Goal: Transaction & Acquisition: Book appointment/travel/reservation

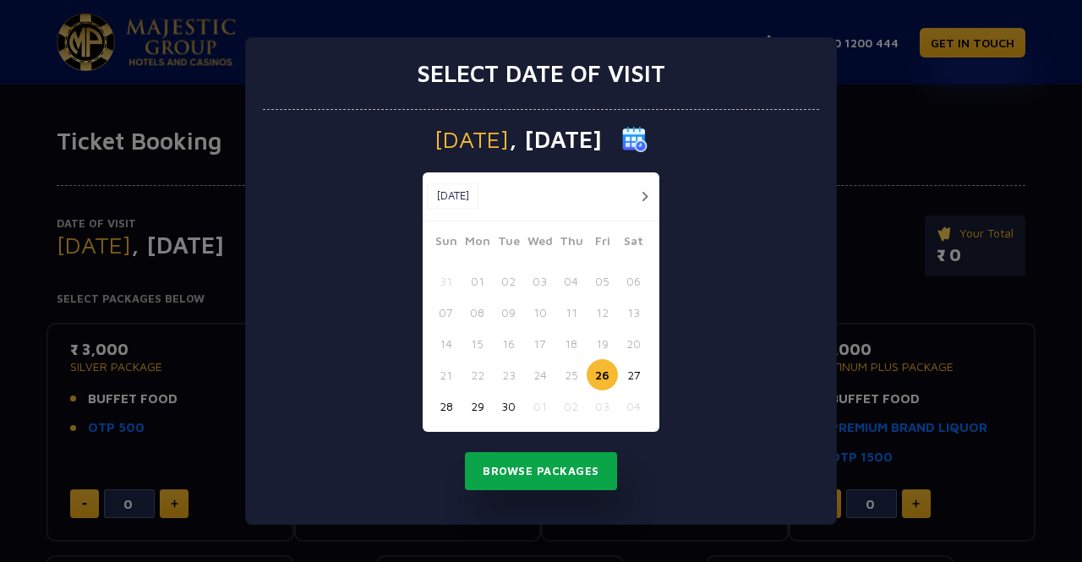
click at [569, 484] on button "Browse Packages" at bounding box center [541, 471] width 152 height 39
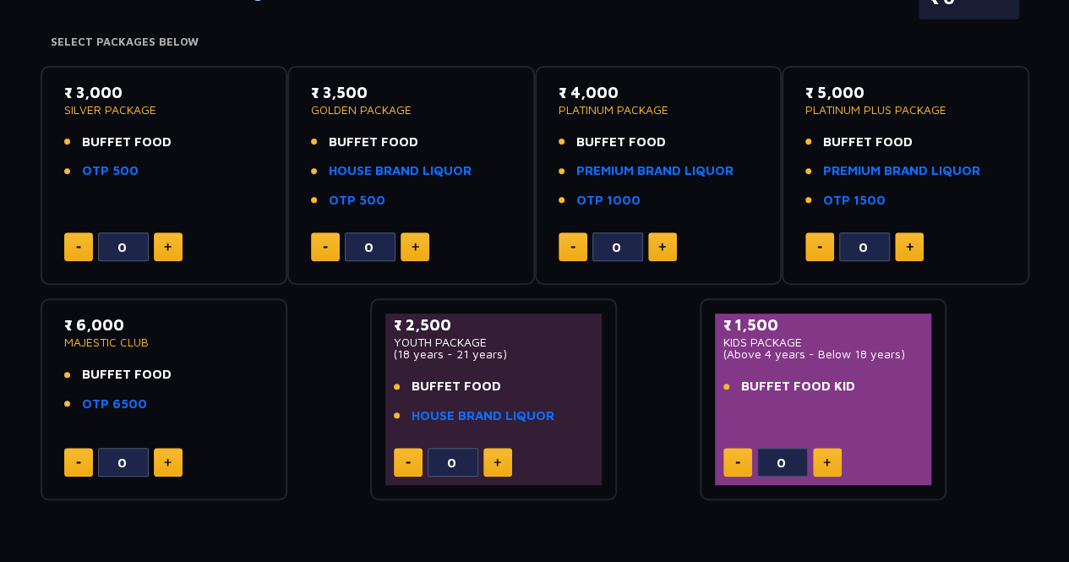
scroll to position [265, 0]
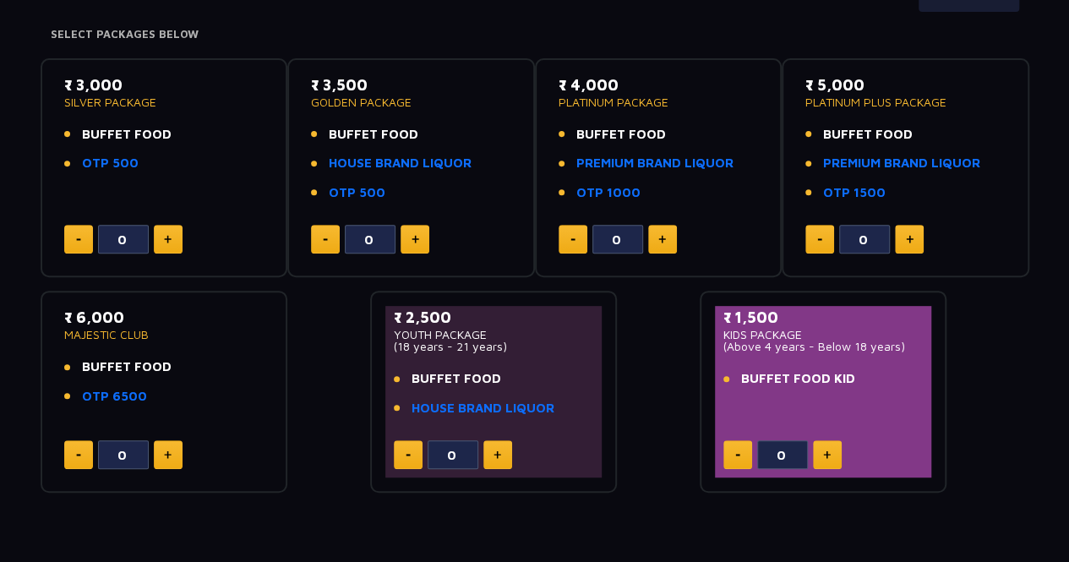
drag, startPoint x: 835, startPoint y: 435, endPoint x: 827, endPoint y: 453, distance: 19.7
click at [827, 453] on div "₹ 1,500 KIDS PACKAGE (Above 4 years - Below 18 years) BUFFET FOOD KID 0" at bounding box center [823, 392] width 217 height 172
click at [827, 453] on img at bounding box center [827, 455] width 8 height 8
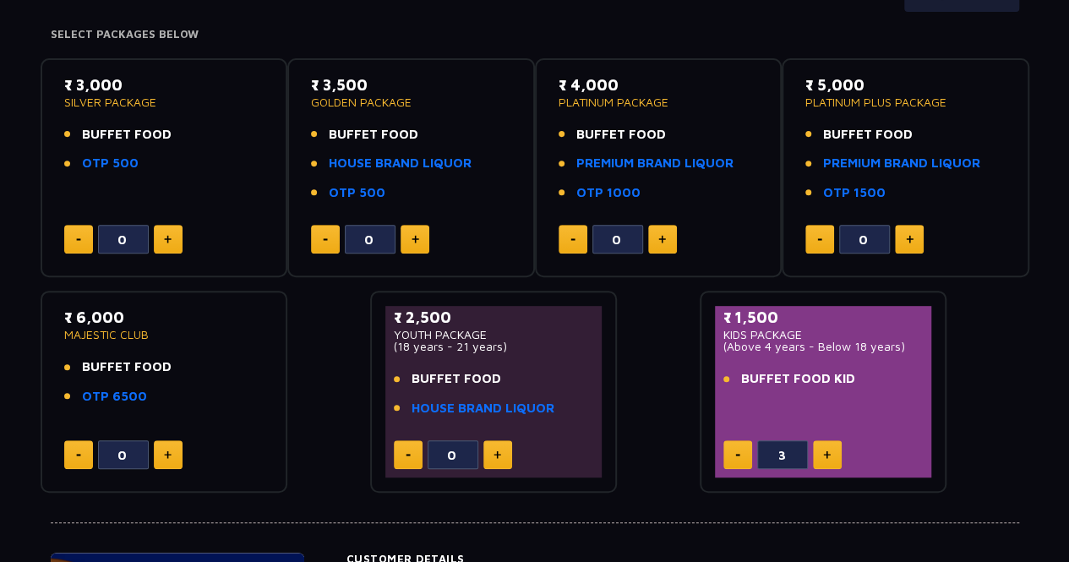
click at [827, 453] on img at bounding box center [827, 455] width 8 height 8
drag, startPoint x: 827, startPoint y: 453, endPoint x: 727, endPoint y: 460, distance: 100.0
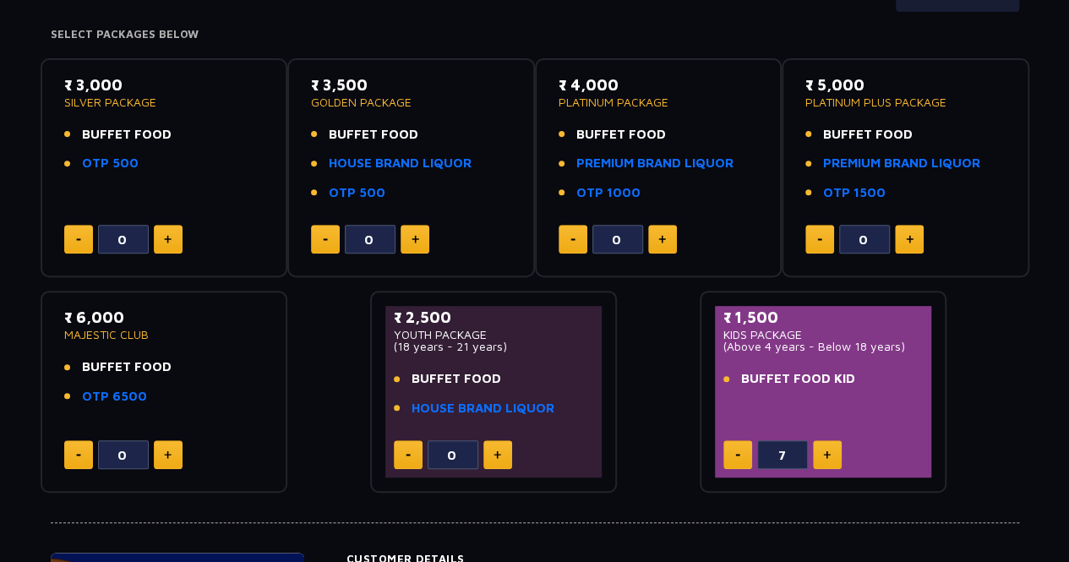
click at [727, 460] on div "7" at bounding box center [824, 454] width 200 height 29
click at [727, 460] on button at bounding box center [738, 454] width 29 height 29
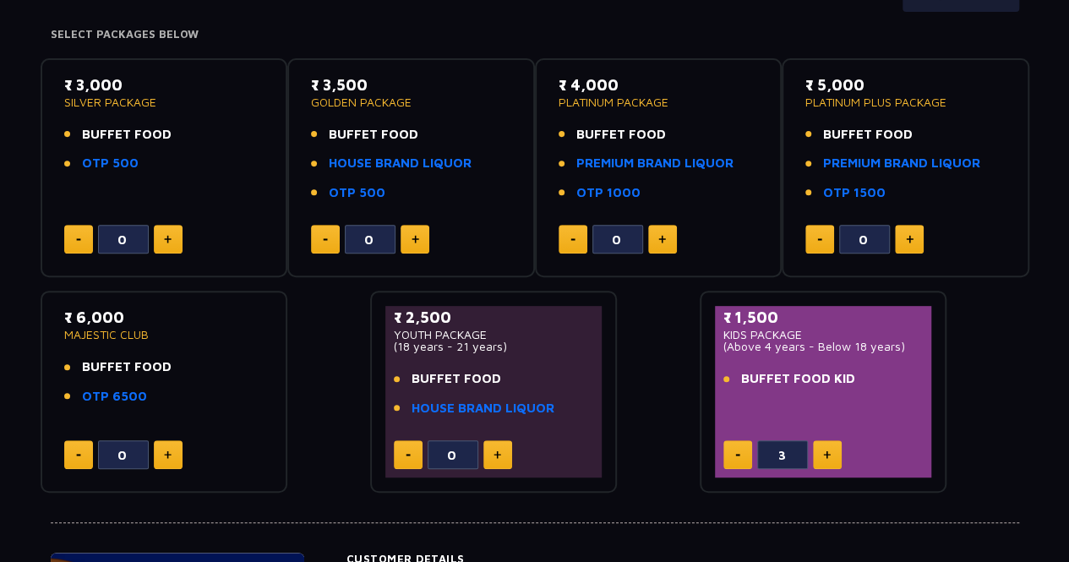
click at [727, 460] on button at bounding box center [738, 454] width 29 height 29
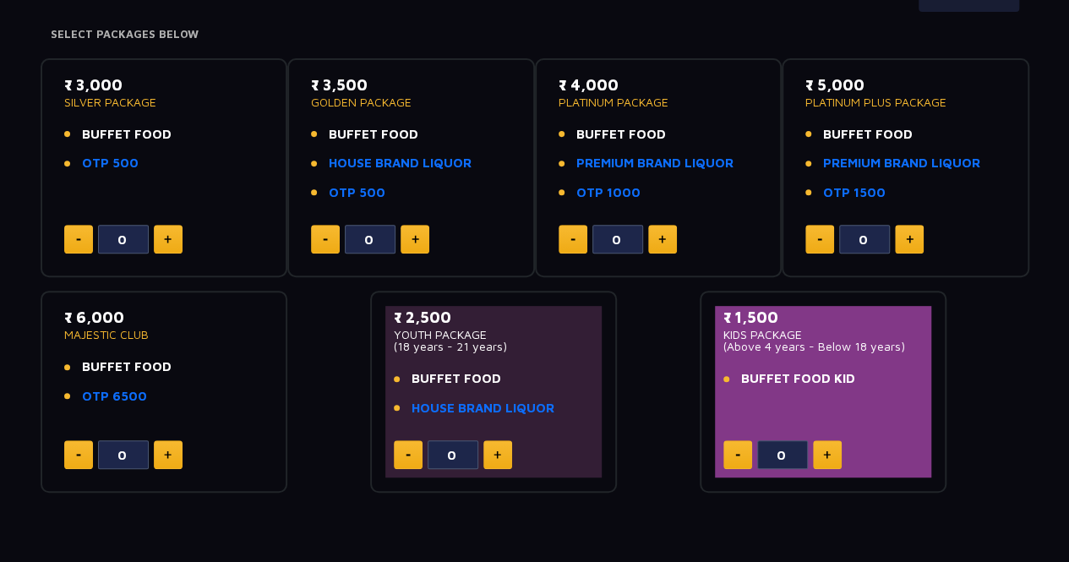
click at [727, 460] on button at bounding box center [738, 454] width 29 height 29
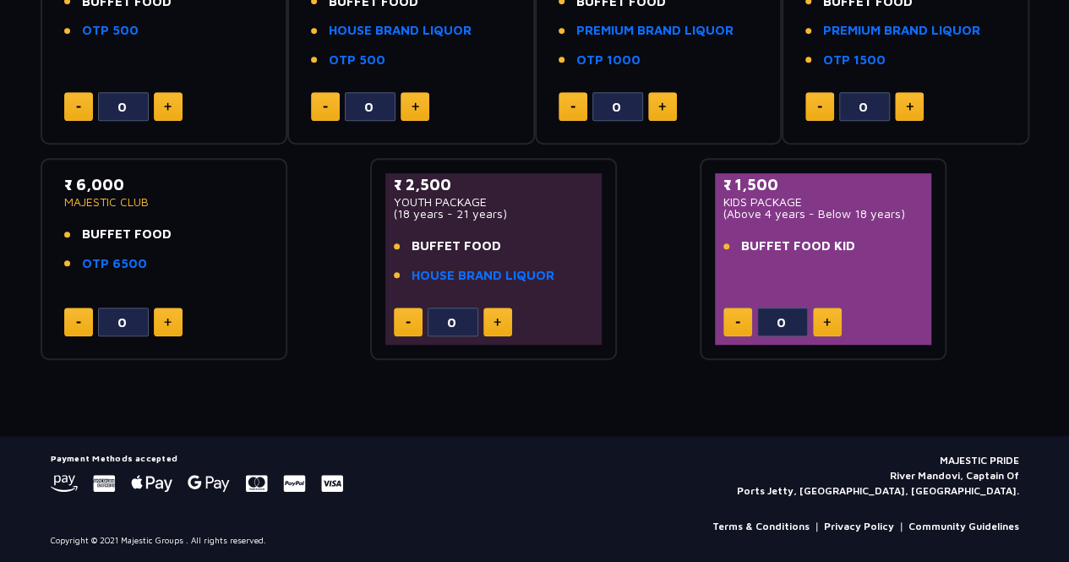
click at [820, 314] on button at bounding box center [827, 322] width 29 height 29
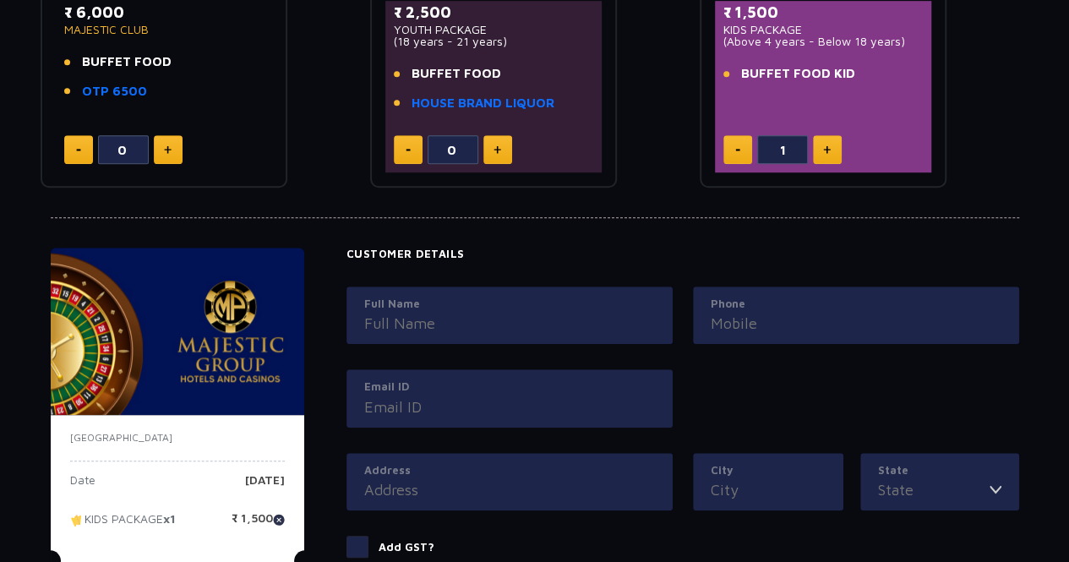
scroll to position [558, 0]
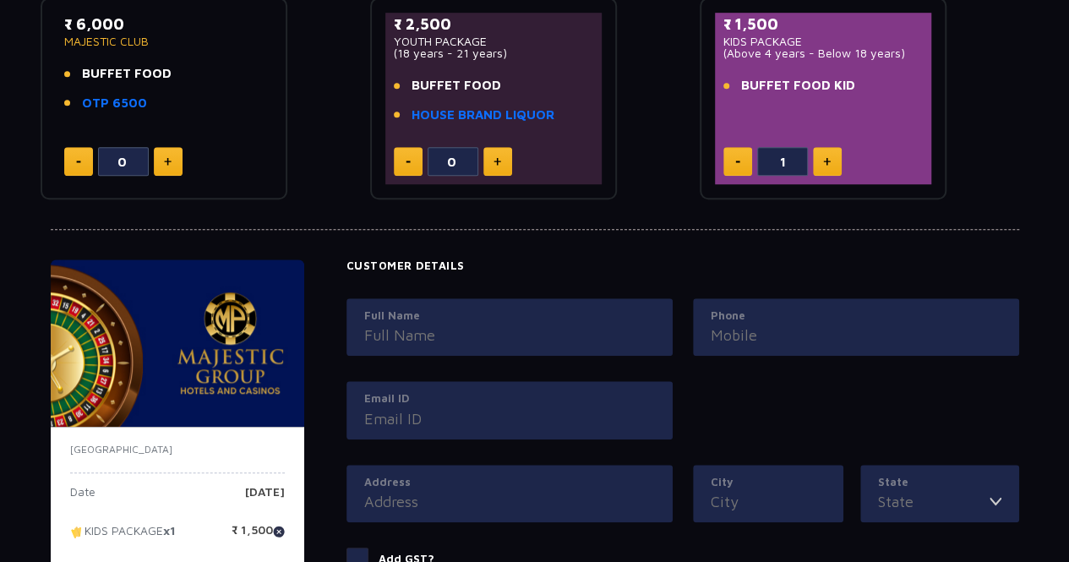
click at [828, 151] on button at bounding box center [827, 161] width 29 height 29
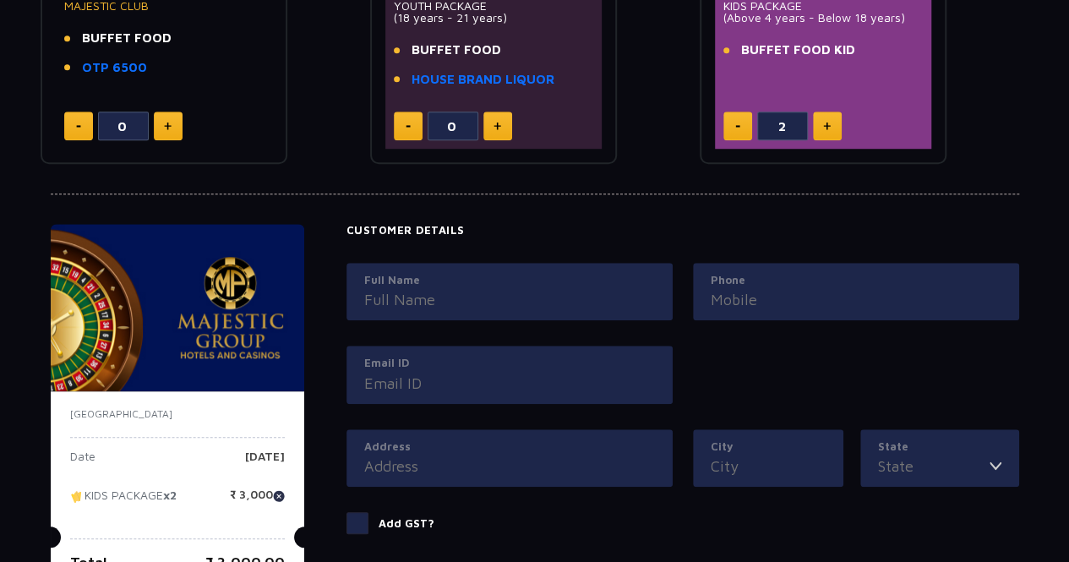
scroll to position [593, 0]
click at [834, 119] on button at bounding box center [827, 126] width 29 height 29
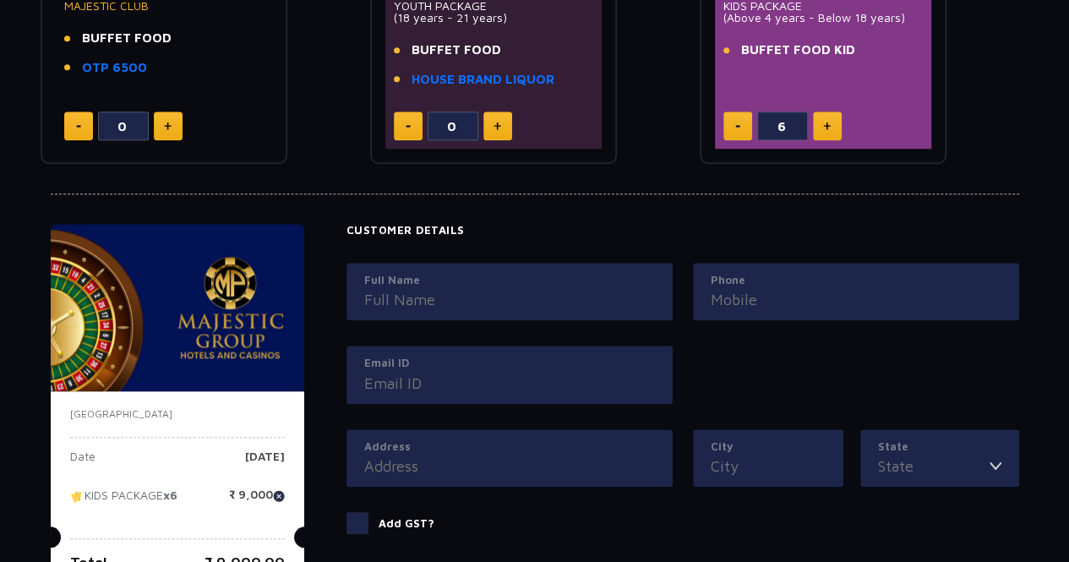
click at [834, 119] on button at bounding box center [827, 126] width 29 height 29
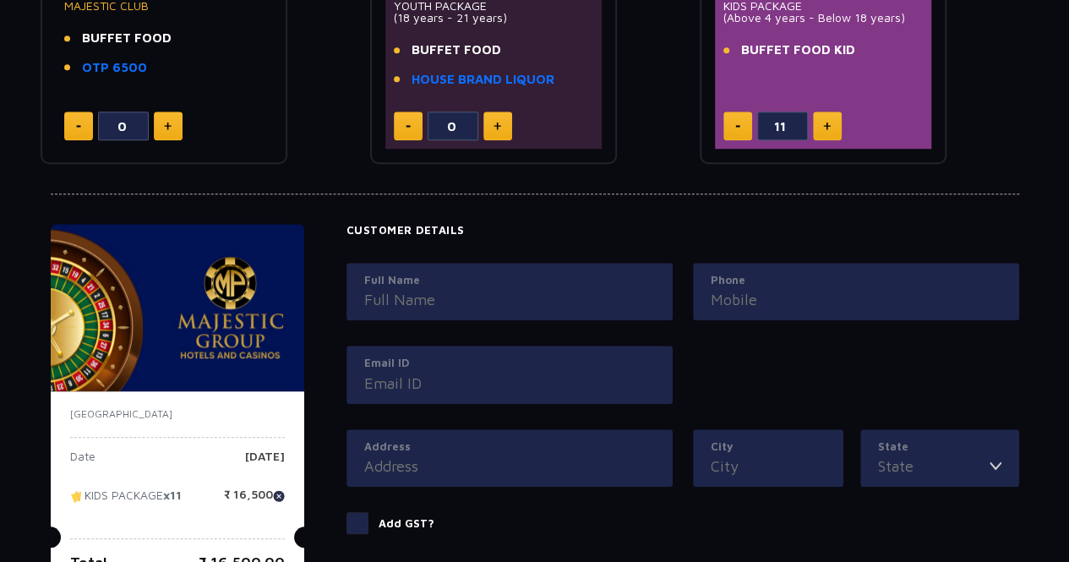
click at [834, 119] on button at bounding box center [827, 126] width 29 height 29
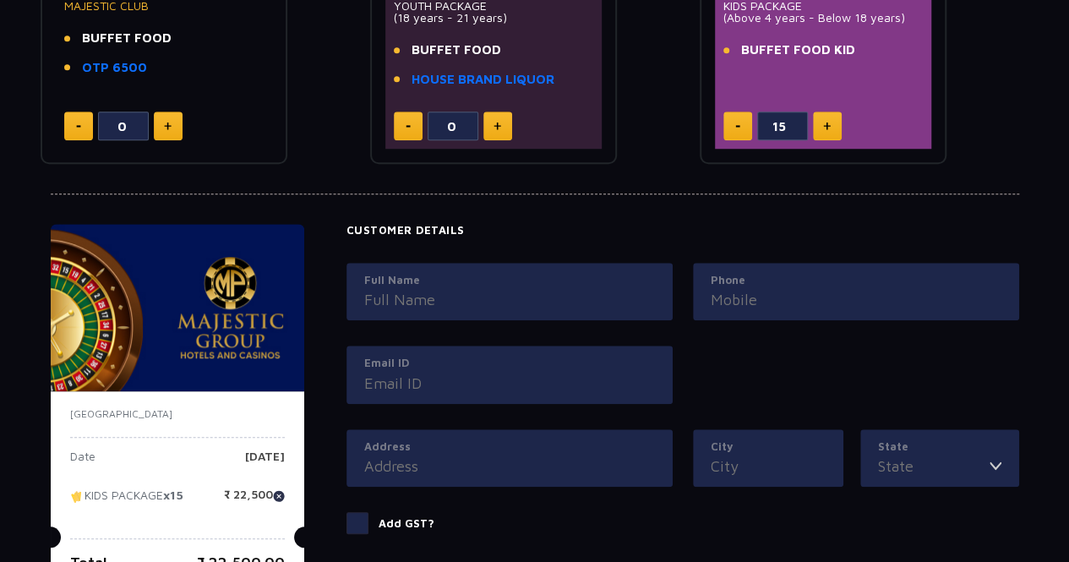
type input "16"
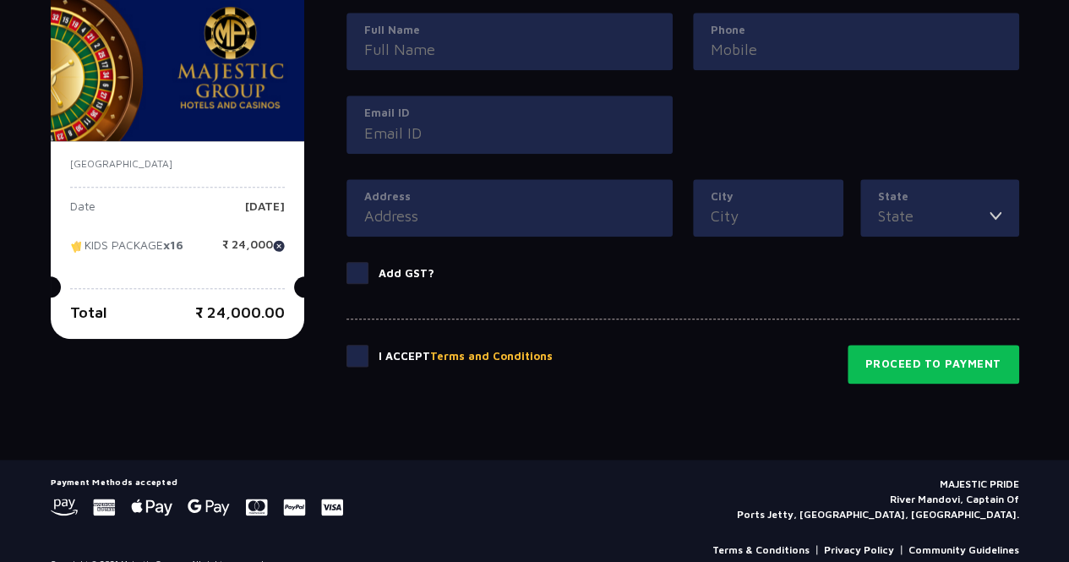
scroll to position [865, 0]
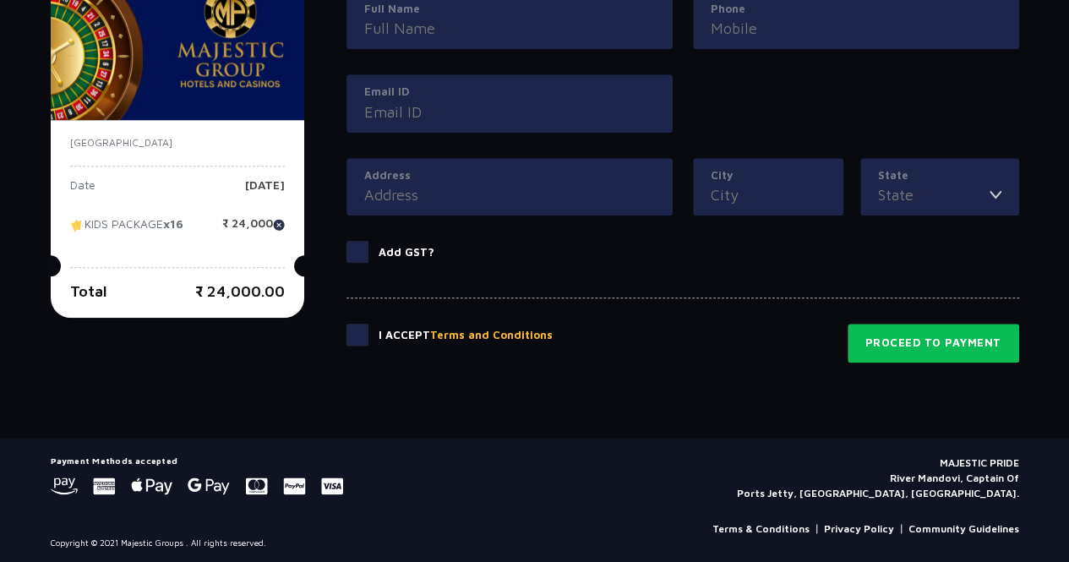
click at [360, 334] on span at bounding box center [358, 335] width 22 height 22
click at [0, 0] on input "checkbox" at bounding box center [0, 0] width 0 height 0
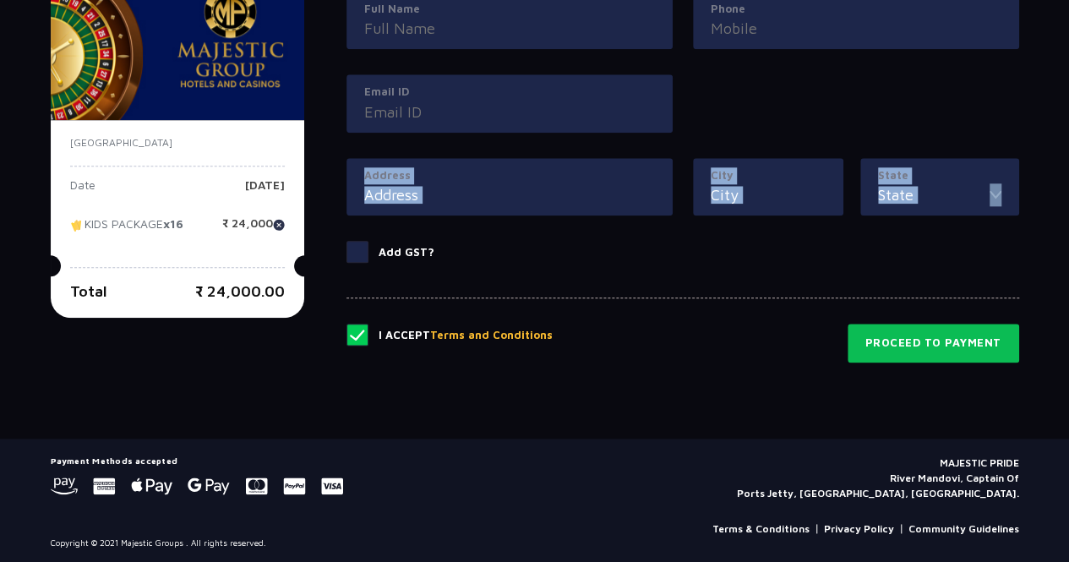
drag, startPoint x: 357, startPoint y: 232, endPoint x: 363, endPoint y: 248, distance: 17.1
click at [363, 248] on div "Customer Details Full Name Phone Email ID Address City State [GEOGRAPHIC_DATA] …" at bounding box center [683, 118] width 673 height 331
click at [363, 248] on span at bounding box center [358, 252] width 22 height 22
click at [0, 0] on input "Add GST?" at bounding box center [0, 0] width 0 height 0
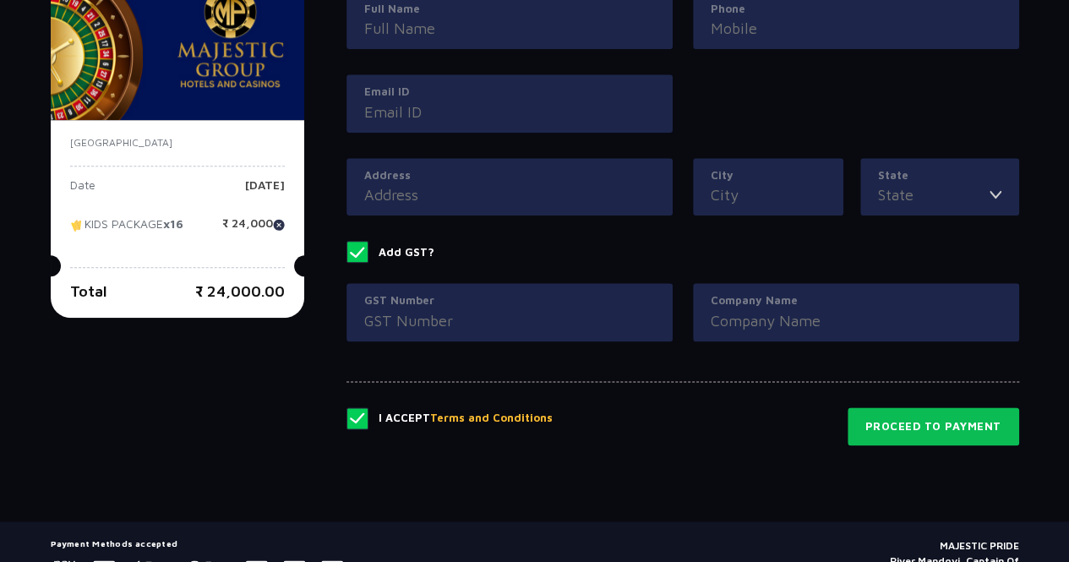
click at [469, 247] on label "Add GST?" at bounding box center [683, 252] width 673 height 22
click at [0, 0] on input "Add GST?" at bounding box center [0, 0] width 0 height 0
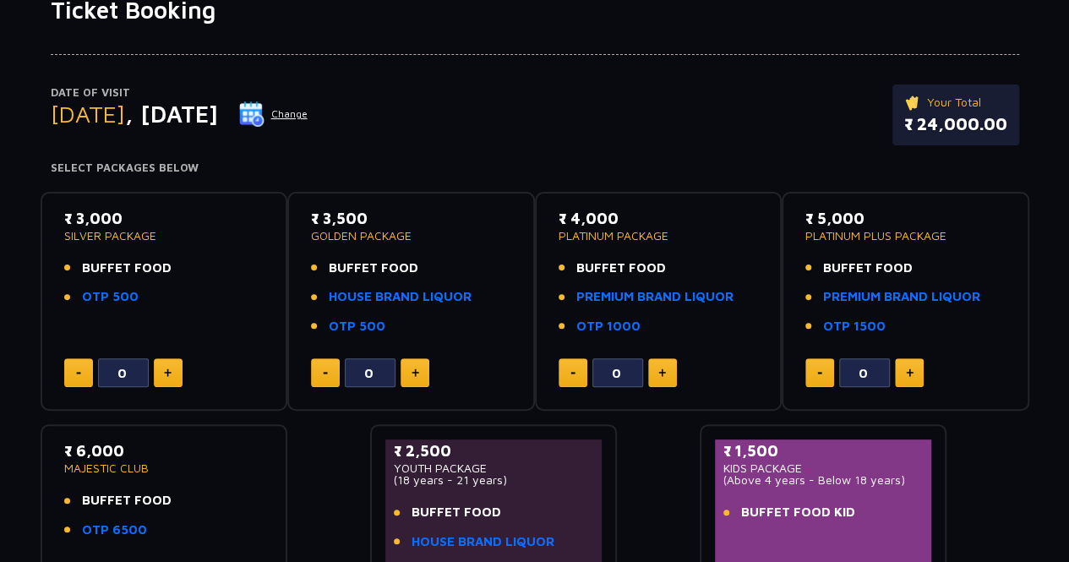
scroll to position [0, 0]
